Goal: Transaction & Acquisition: Purchase product/service

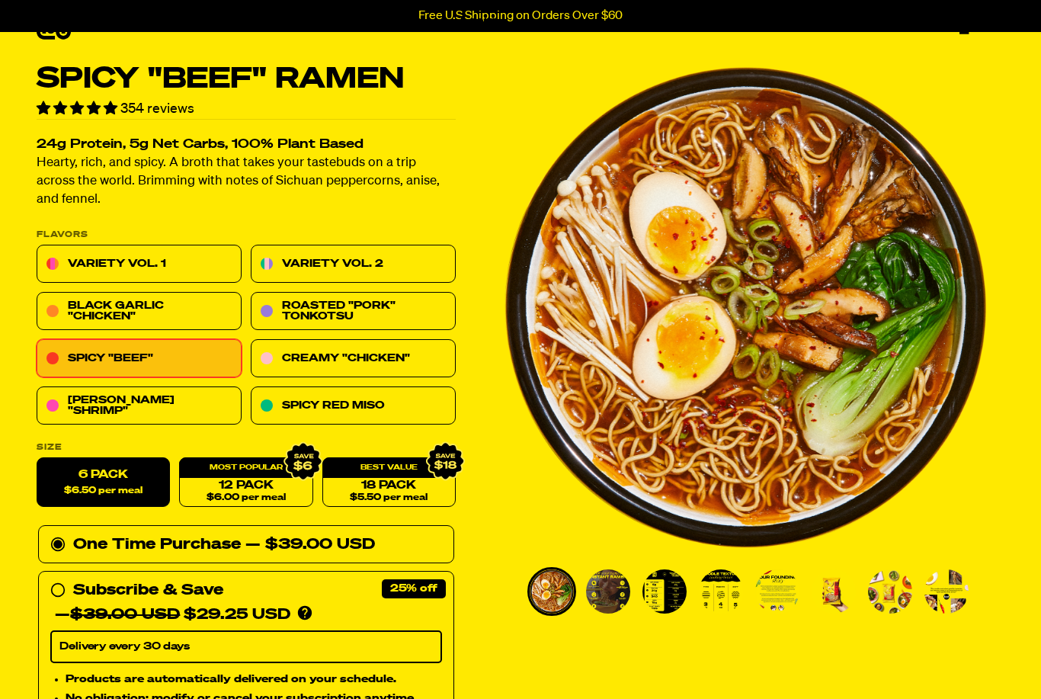
scroll to position [39, 0]
click at [315, 362] on link "Creamy "Chicken"" at bounding box center [353, 359] width 205 height 38
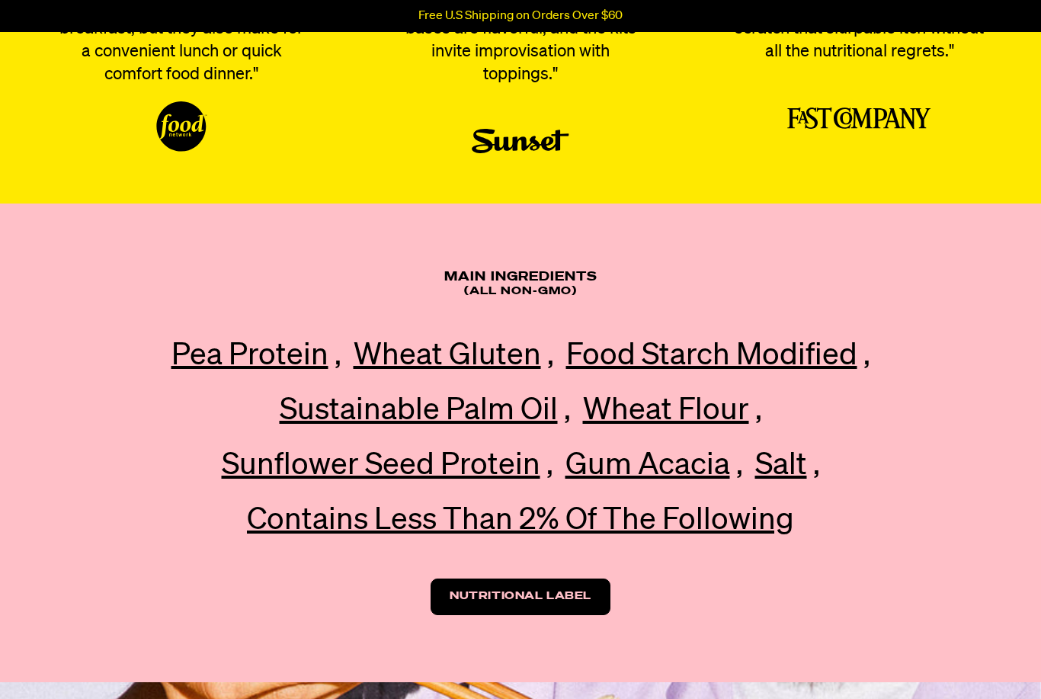
scroll to position [3243, 0]
